Goal: Complete application form

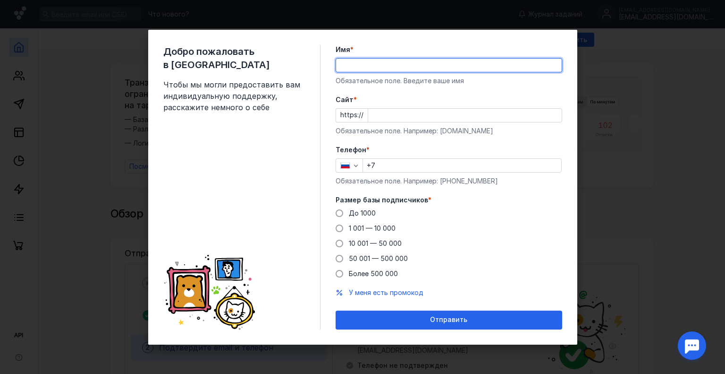
click at [400, 69] on input "Имя *" at bounding box center [449, 65] width 226 height 13
type input "[PERSON_NAME]"
click at [407, 111] on input "Cайт *" at bounding box center [465, 115] width 194 height 13
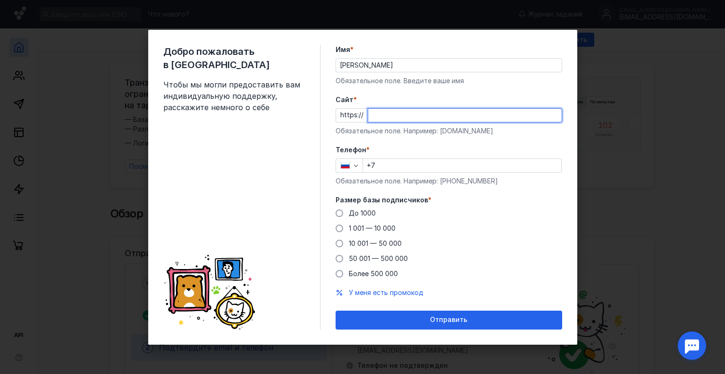
paste input "[DOMAIN_NAME][URL]"
click at [448, 116] on input "[DOMAIN_NAME][URL]" at bounding box center [465, 115] width 194 height 13
type input "[DOMAIN_NAME]"
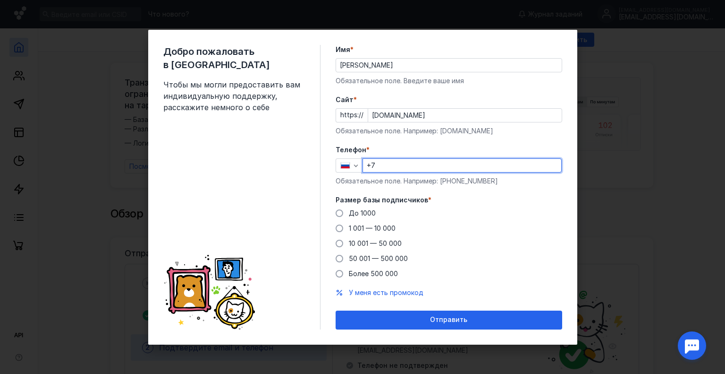
click at [397, 160] on input "+7" at bounding box center [462, 165] width 198 height 13
type input "[PHONE_NUMBER]"
click at [368, 227] on span "1 001 — 10 000" at bounding box center [372, 228] width 47 height 8
click at [0, 0] on input "1 001 — 10 000" at bounding box center [0, 0] width 0 height 0
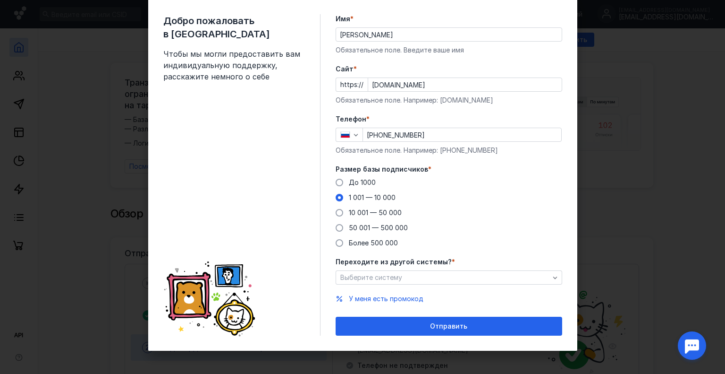
scroll to position [25, 0]
click at [412, 275] on div "Выберите систему" at bounding box center [445, 277] width 214 height 8
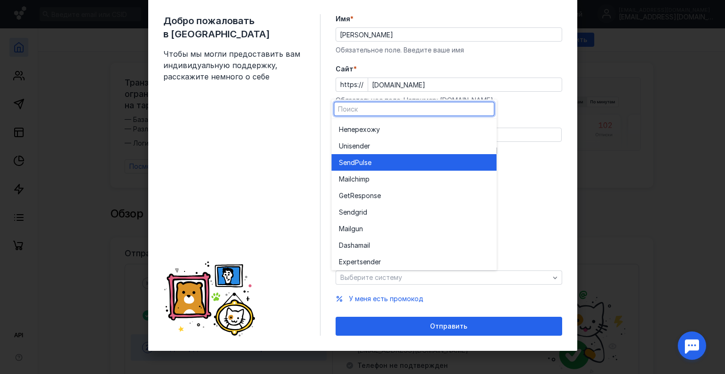
click at [410, 162] on div "SendPuls e" at bounding box center [414, 162] width 150 height 9
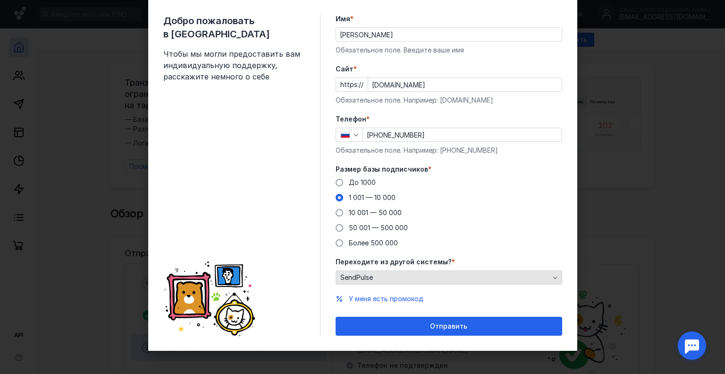
click at [401, 272] on div "SendPulse" at bounding box center [449, 277] width 227 height 14
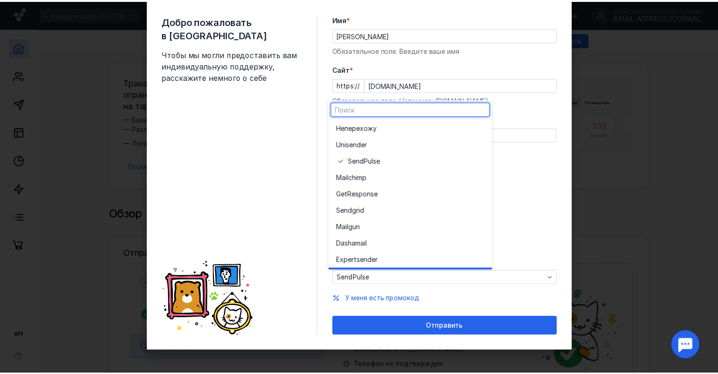
scroll to position [0, 0]
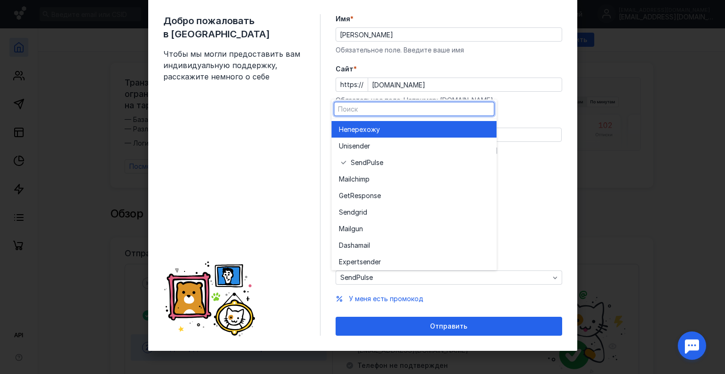
click at [376, 134] on span "перехожу" at bounding box center [364, 129] width 33 height 9
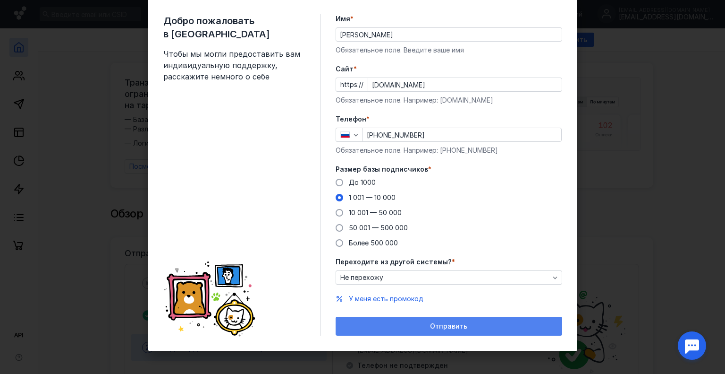
click at [419, 322] on div "Отправить" at bounding box center [449, 326] width 217 height 8
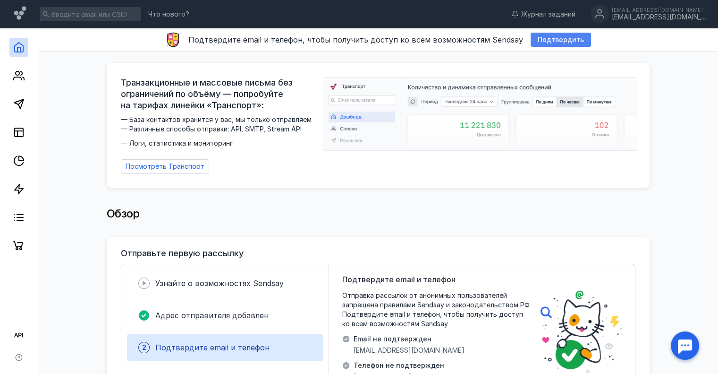
click at [550, 39] on span "Подтвердить" at bounding box center [561, 40] width 46 height 8
